Goal: Ask a question

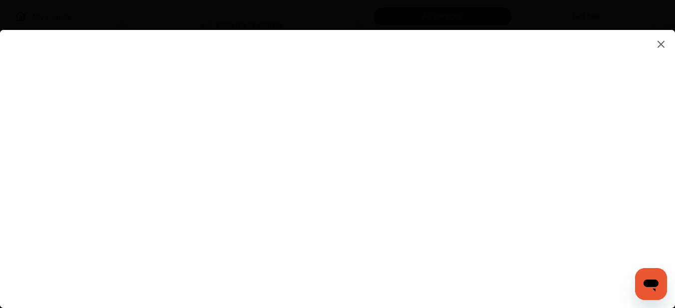
scroll to position [495, 0]
click at [446, 288] on flutter-view at bounding box center [337, 159] width 675 height 258
click at [441, 260] on flutter-view "**********" at bounding box center [337, 159] width 675 height 258
click at [405, 156] on flutter-view at bounding box center [337, 159] width 675 height 258
click at [590, 137] on flutter-view at bounding box center [337, 159] width 675 height 258
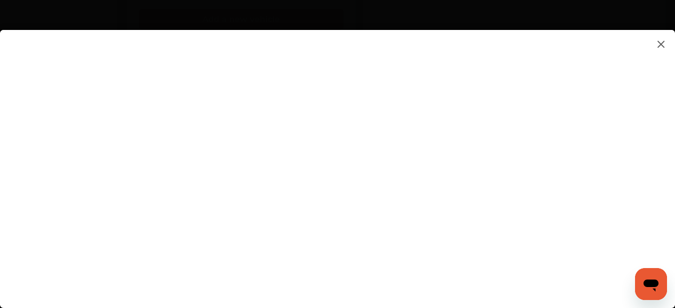
click at [591, 137] on flutter-view at bounding box center [337, 159] width 675 height 258
click at [595, 260] on flutter-view at bounding box center [337, 159] width 675 height 258
click at [579, 287] on flutter-view at bounding box center [337, 159] width 675 height 258
click at [428, 286] on flutter-view at bounding box center [337, 159] width 675 height 258
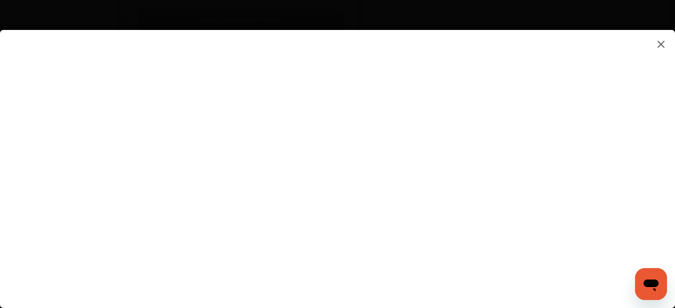
click at [428, 286] on flutter-view at bounding box center [337, 159] width 675 height 258
click at [658, 291] on icon "Open messaging window" at bounding box center [651, 284] width 18 height 18
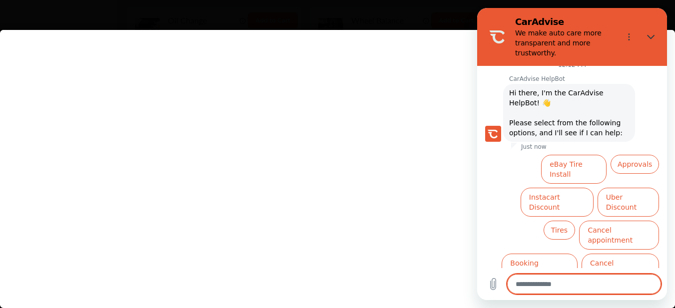
scroll to position [595, 0]
click at [446, 285] on flutter-view at bounding box center [337, 159] width 675 height 258
click at [290, 127] on flutter-view at bounding box center [337, 159] width 675 height 258
click at [291, 127] on flutter-view at bounding box center [337, 159] width 675 height 258
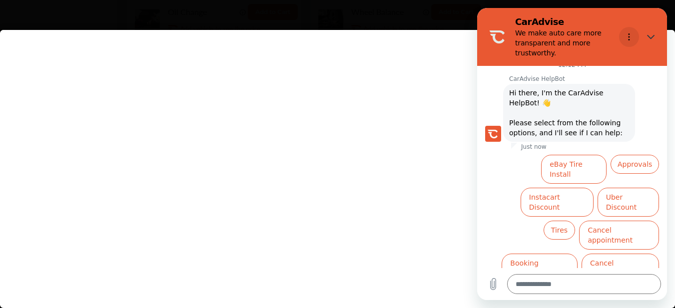
click at [630, 41] on button "Options menu" at bounding box center [629, 37] width 20 height 20
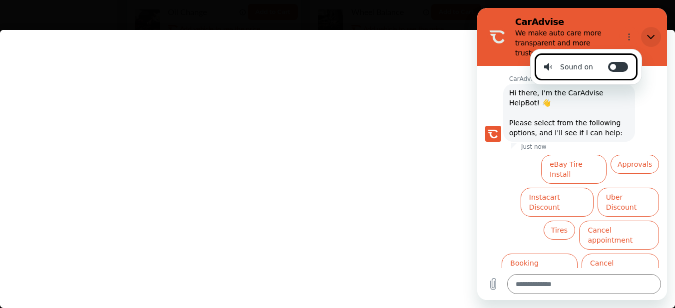
click at [651, 37] on icon "Close" at bounding box center [651, 37] width 8 height 8
type textarea "*"
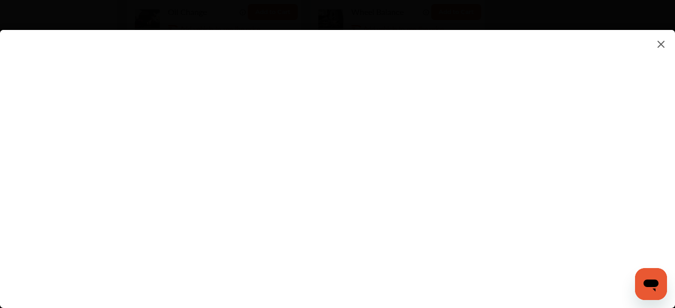
scroll to position [33, 0]
